Goal: Information Seeking & Learning: Learn about a topic

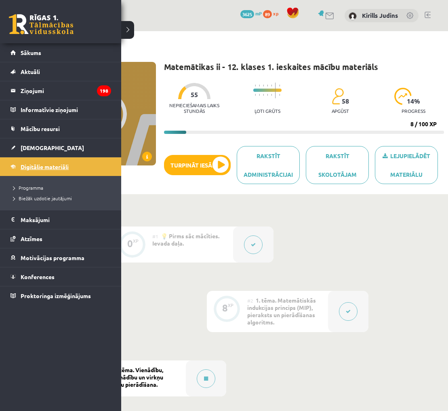
click at [34, 166] on span "Digitālie materiāli" at bounding box center [45, 166] width 48 height 7
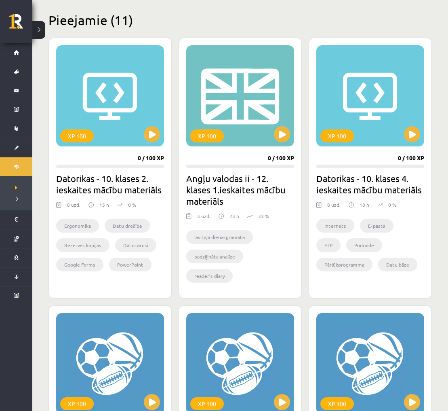
scroll to position [191, 0]
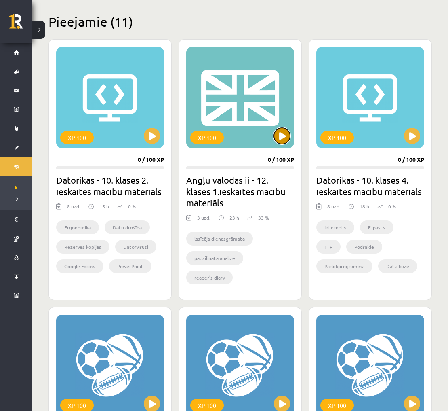
click at [281, 140] on button at bounding box center [282, 136] width 16 height 16
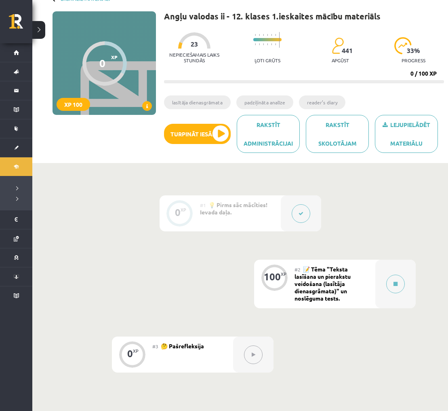
scroll to position [65, 0]
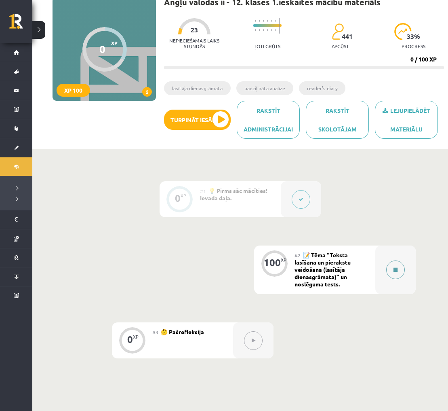
click at [394, 268] on icon at bounding box center [396, 269] width 4 height 5
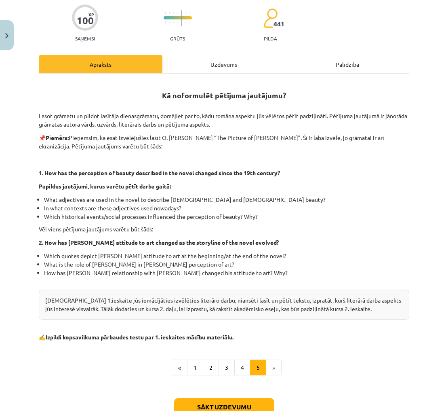
scroll to position [78, 0]
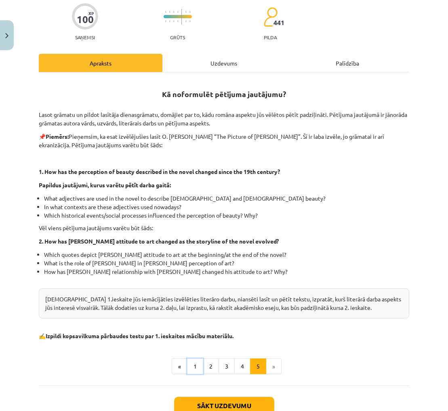
click at [195, 358] on button "1" at bounding box center [195, 366] width 16 height 16
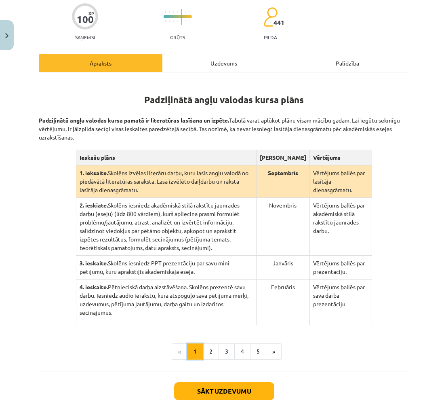
scroll to position [109, 0]
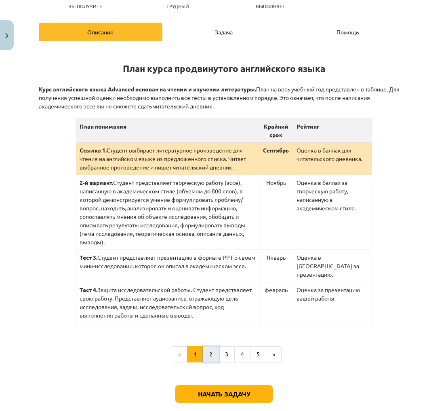
click at [206, 346] on button "2" at bounding box center [211, 354] width 16 height 16
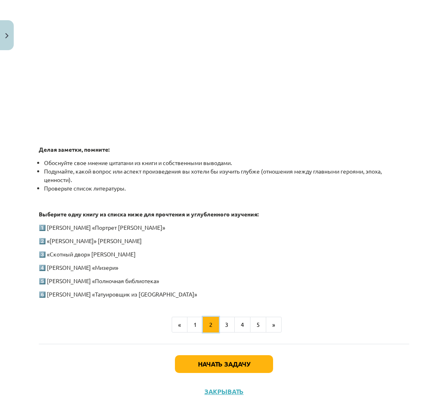
scroll to position [293, 0]
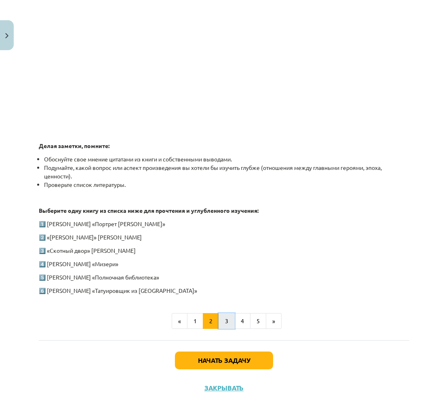
click at [232, 317] on button "3" at bounding box center [227, 321] width 16 height 16
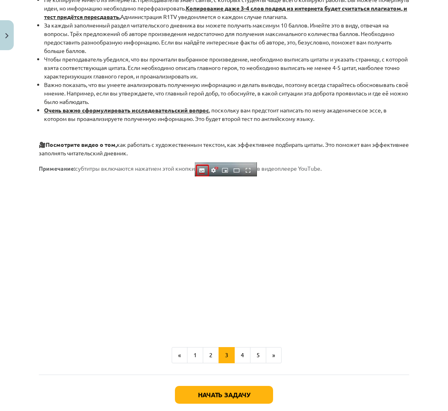
scroll to position [551, 0]
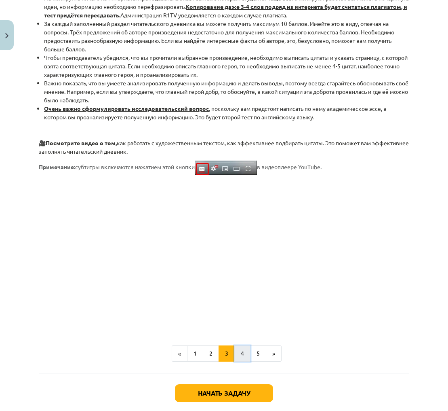
click at [241, 350] on font "4" at bounding box center [242, 352] width 3 height 7
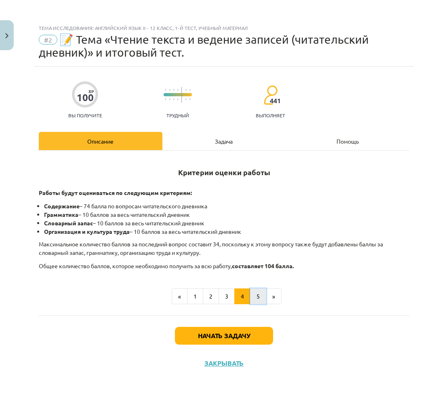
click at [256, 296] on button "5" at bounding box center [258, 296] width 16 height 16
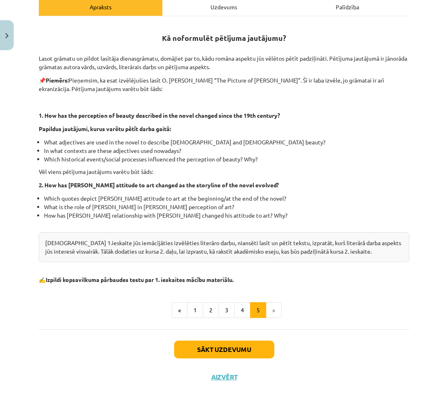
scroll to position [134, 0]
click at [340, 349] on div "Sākt uzdevumu Aizvērt" at bounding box center [224, 357] width 371 height 57
click at [261, 350] on button "Sākt uzdevumu" at bounding box center [224, 349] width 100 height 18
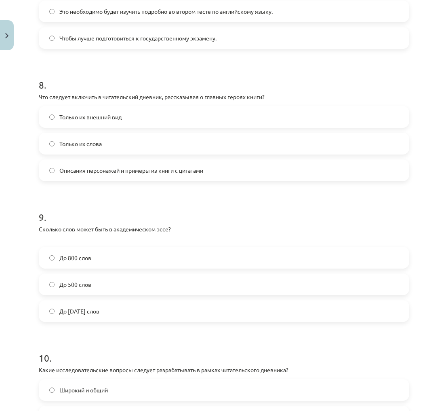
scroll to position [1171, 0]
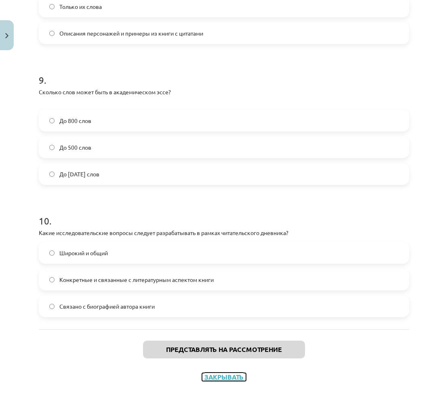
click at [222, 380] on button "Закрывать" at bounding box center [224, 377] width 44 height 8
